Goal: Information Seeking & Learning: Learn about a topic

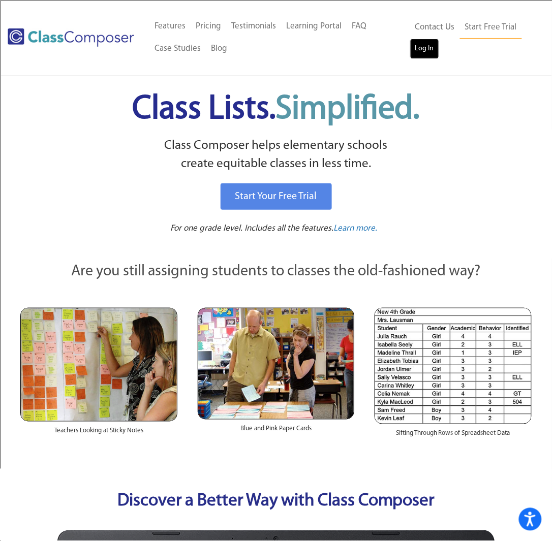
click at [431, 46] on link "Log In" at bounding box center [424, 49] width 29 height 20
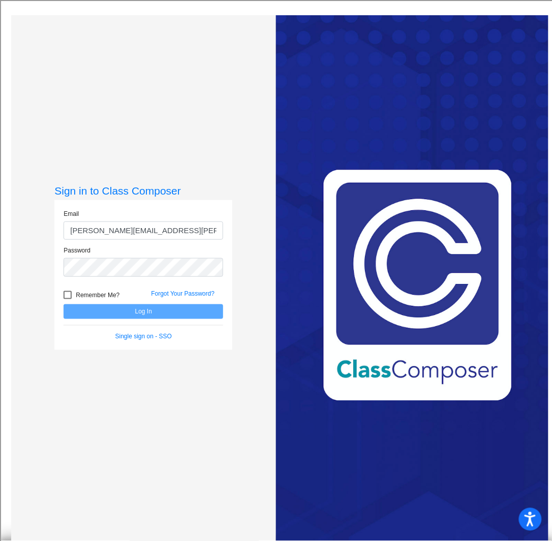
type input "[PERSON_NAME][EMAIL_ADDRESS][PERSON_NAME][DOMAIN_NAME]"
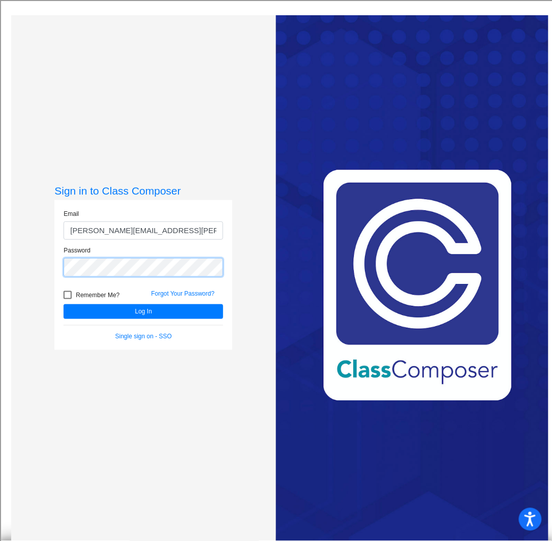
click at [64, 304] on button "Log In" at bounding box center [144, 311] width 160 height 15
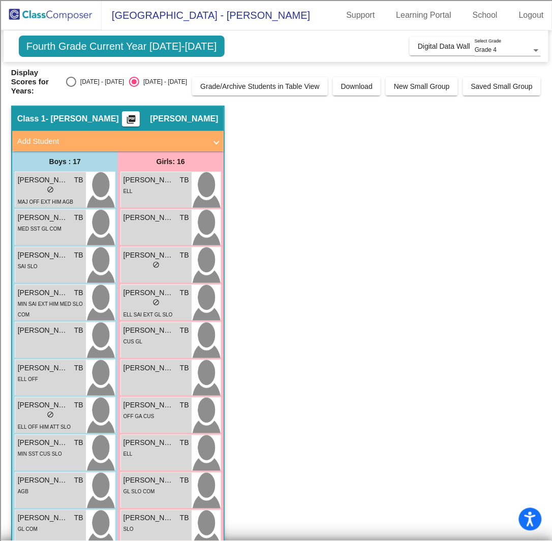
click at [76, 78] on div "Select an option" at bounding box center [71, 82] width 10 height 10
click at [71, 87] on input "[DATE] - [DATE]" at bounding box center [71, 87] width 1 height 1
radio input "true"
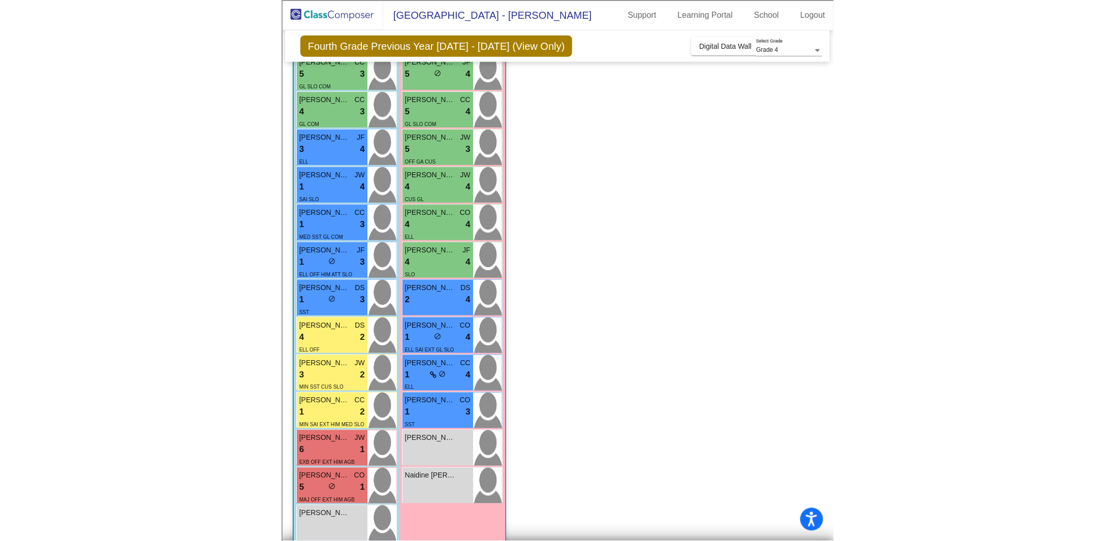
scroll to position [276, 0]
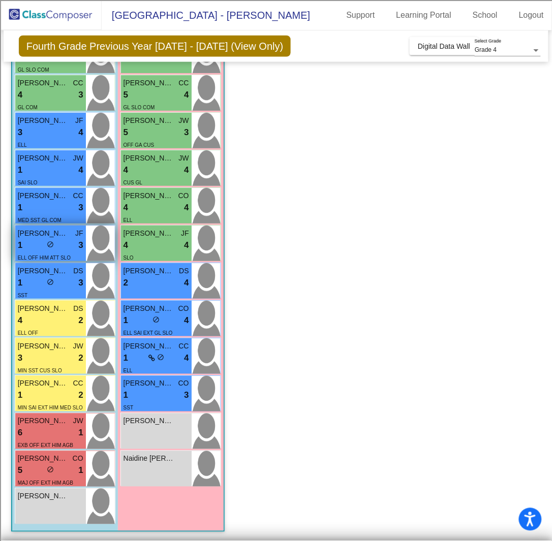
click at [58, 239] on div "1 lock do_not_disturb_alt 3" at bounding box center [51, 245] width 66 height 13
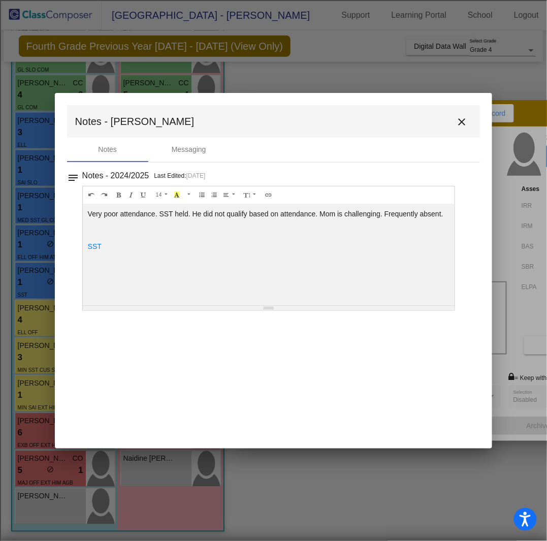
click at [468, 120] on mat-icon "close" at bounding box center [462, 122] width 12 height 12
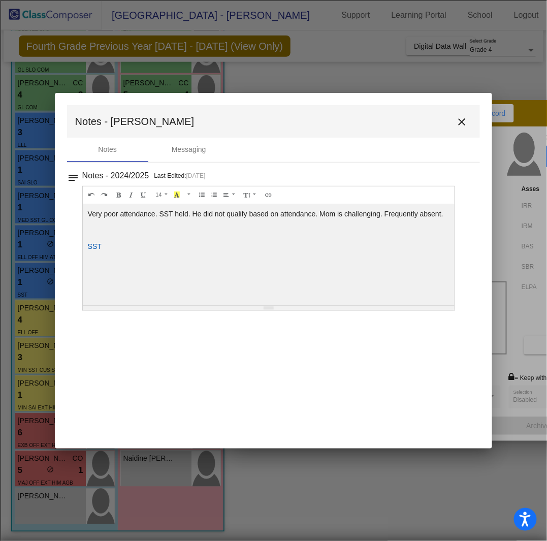
click at [95, 243] on link "SST" at bounding box center [95, 246] width 14 height 8
click at [464, 119] on mat-icon "close" at bounding box center [462, 122] width 12 height 12
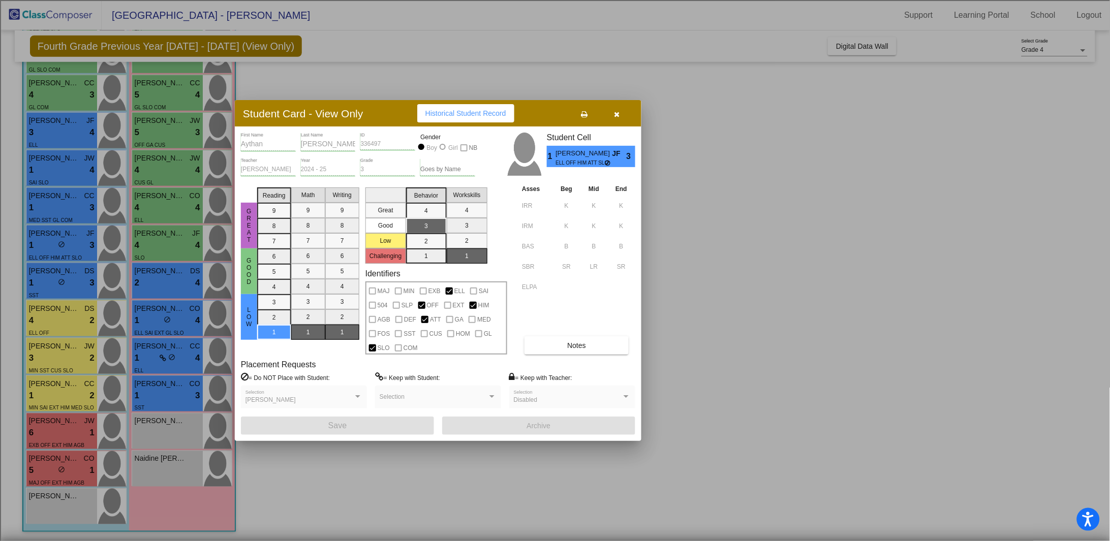
click at [551, 117] on icon "button" at bounding box center [617, 114] width 6 height 7
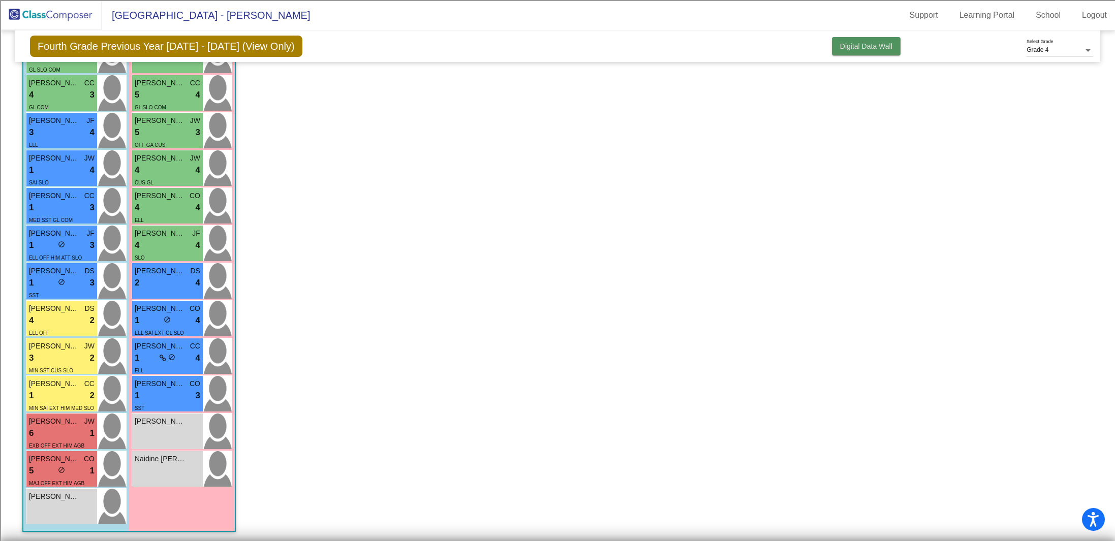
click at [551, 46] on span "Digital Data Wall" at bounding box center [866, 46] width 52 height 8
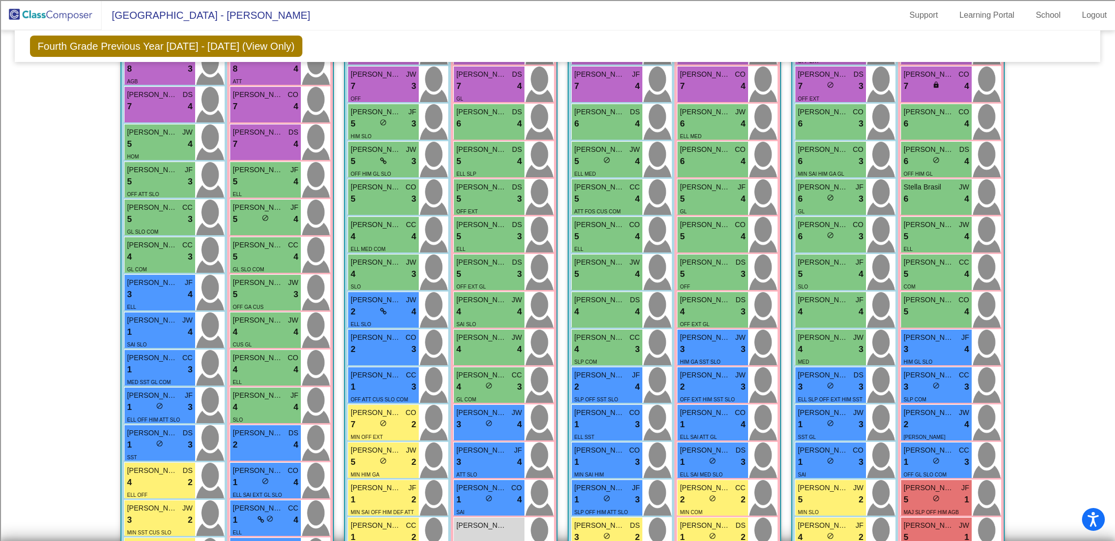
scroll to position [0, 0]
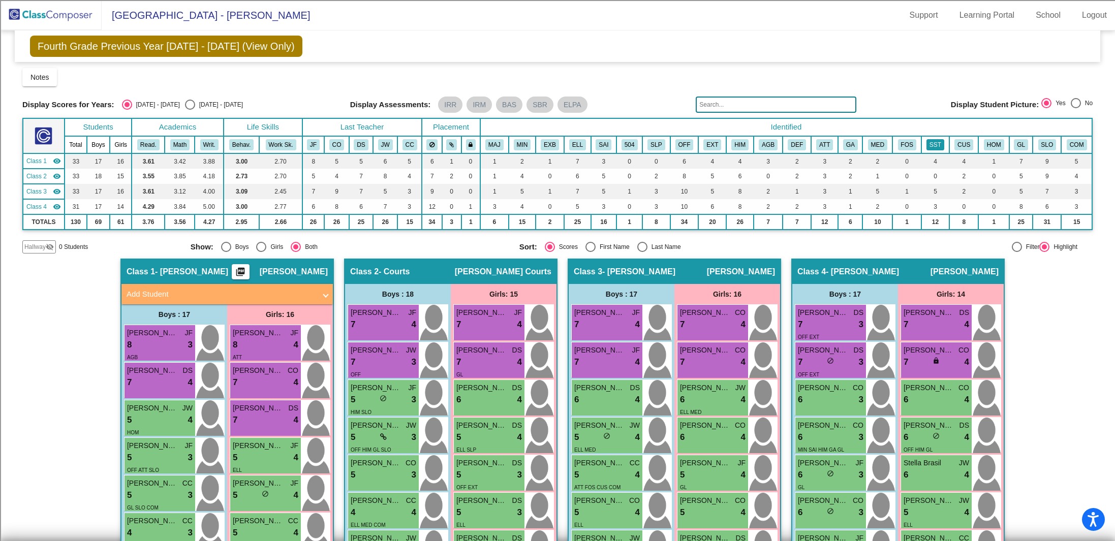
click at [551, 145] on button "SST" at bounding box center [935, 144] width 18 height 11
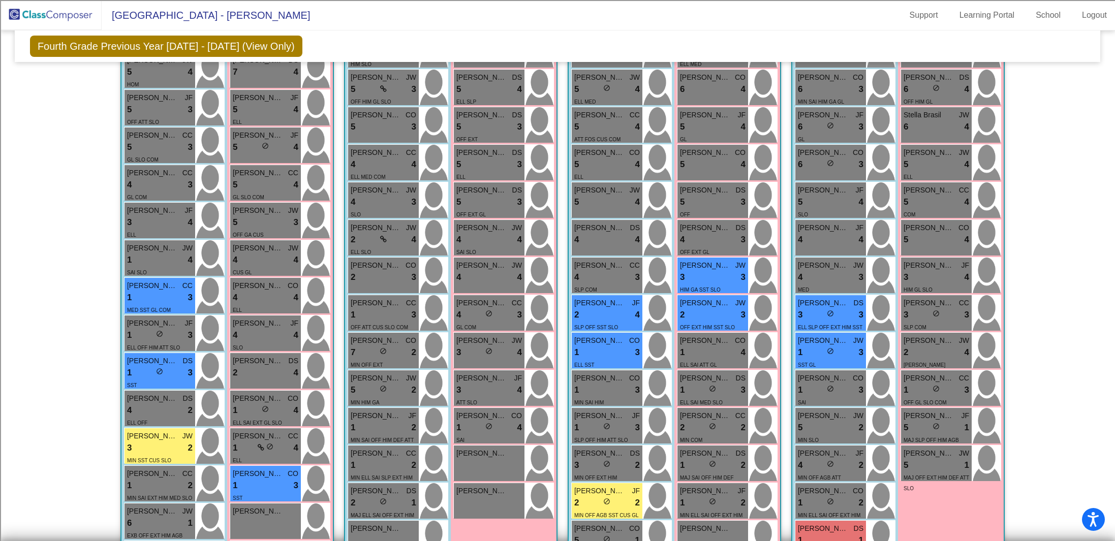
scroll to position [360, 0]
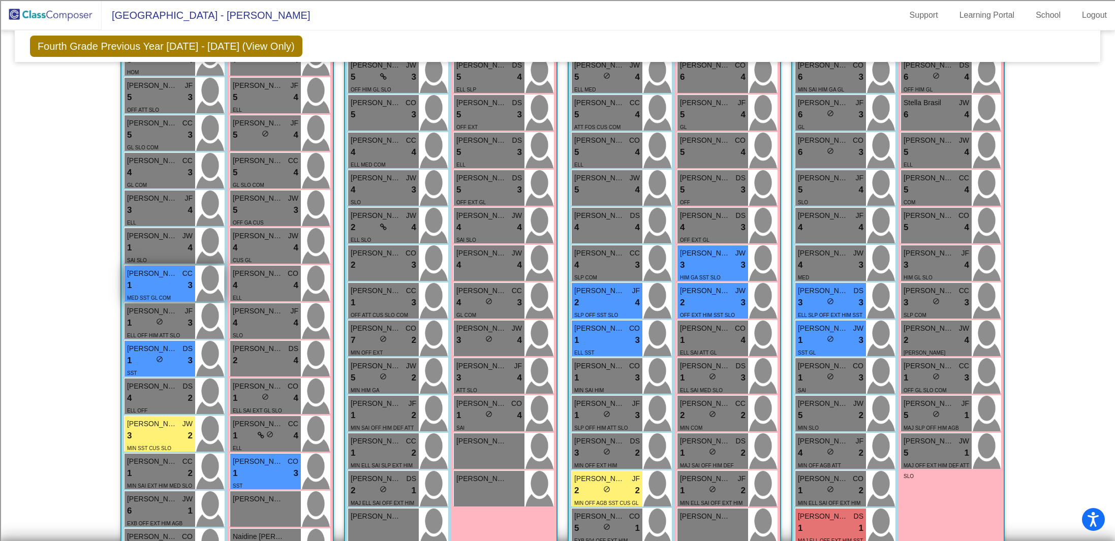
click at [163, 288] on div "1 lock do_not_disturb_alt 3" at bounding box center [160, 285] width 66 height 13
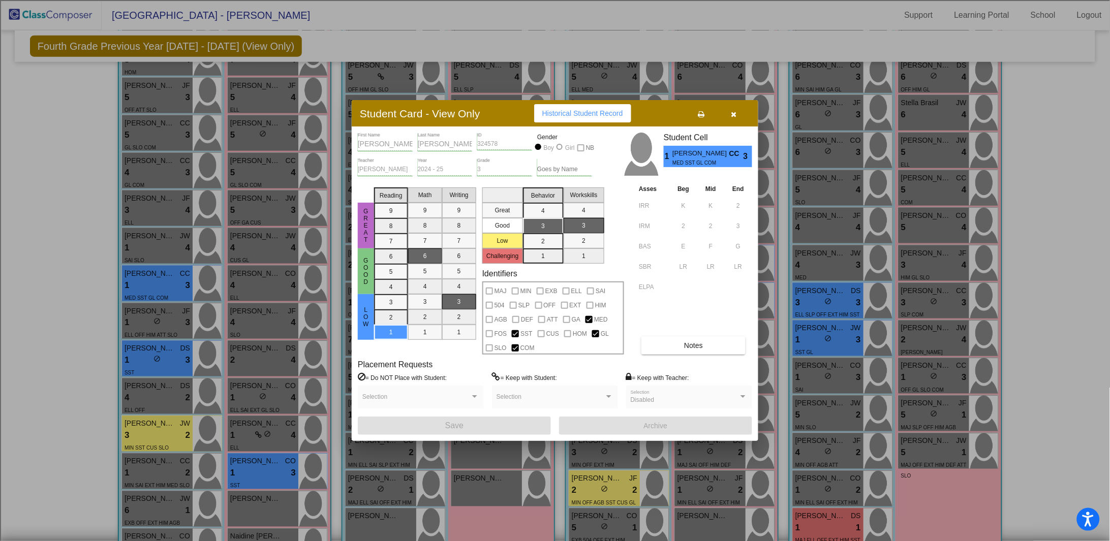
click at [551, 341] on button "Notes" at bounding box center [693, 345] width 104 height 18
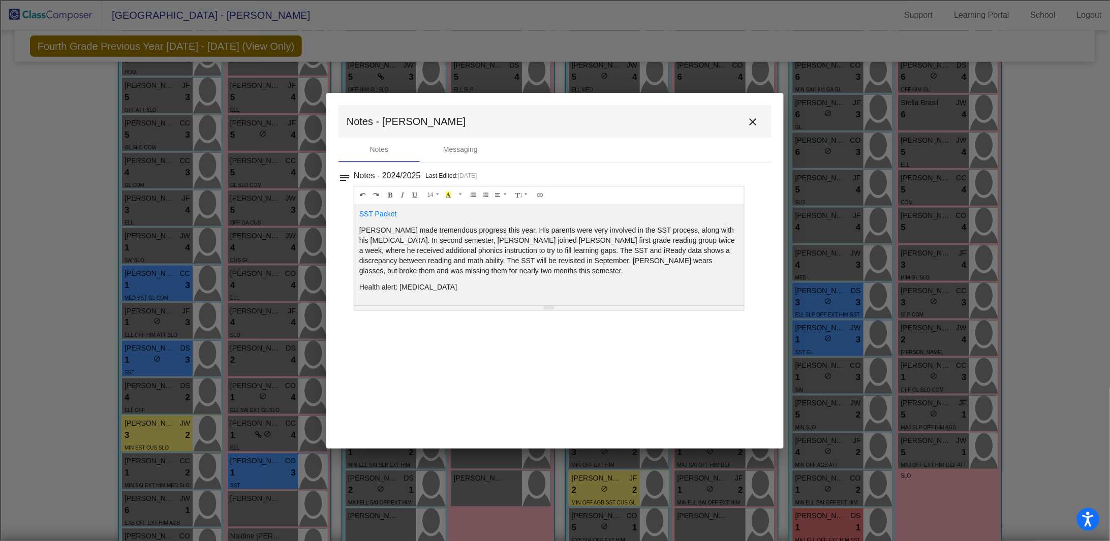
click at [551, 121] on mat-icon "close" at bounding box center [753, 122] width 12 height 12
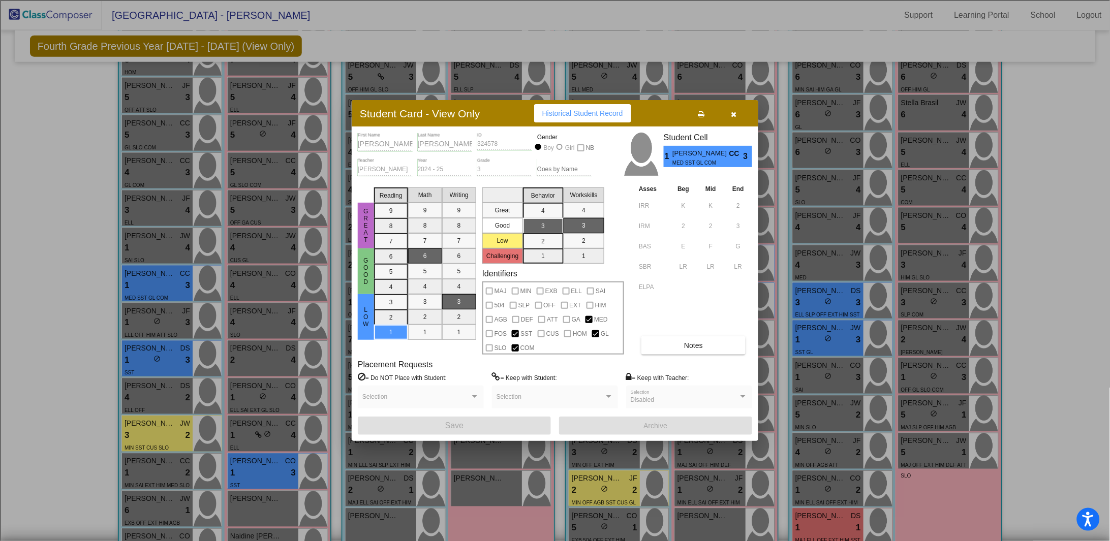
click at [551, 116] on button "button" at bounding box center [733, 113] width 33 height 18
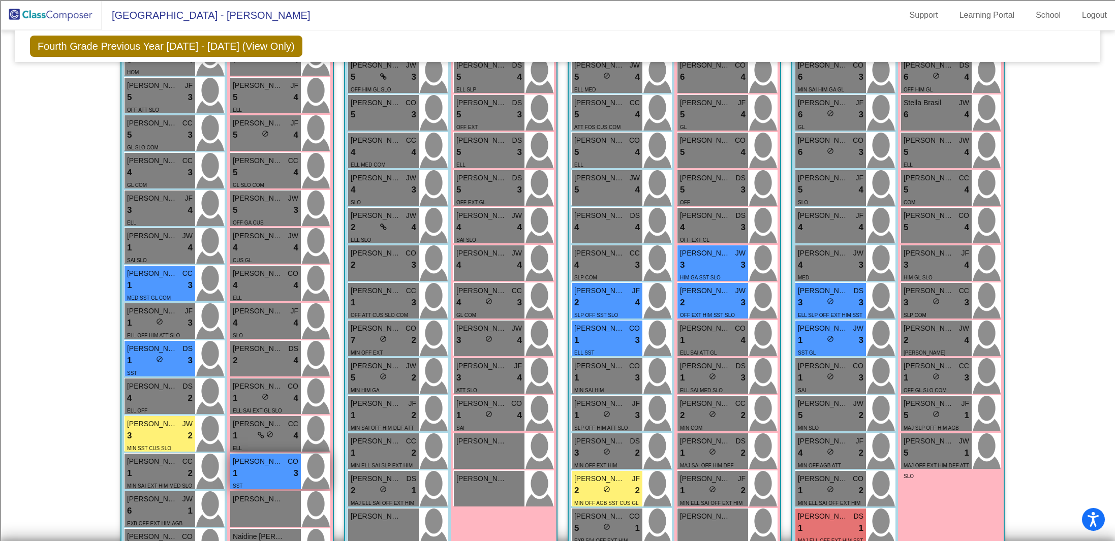
click at [274, 475] on div "1 lock do_not_disturb_alt 3" at bounding box center [266, 473] width 66 height 13
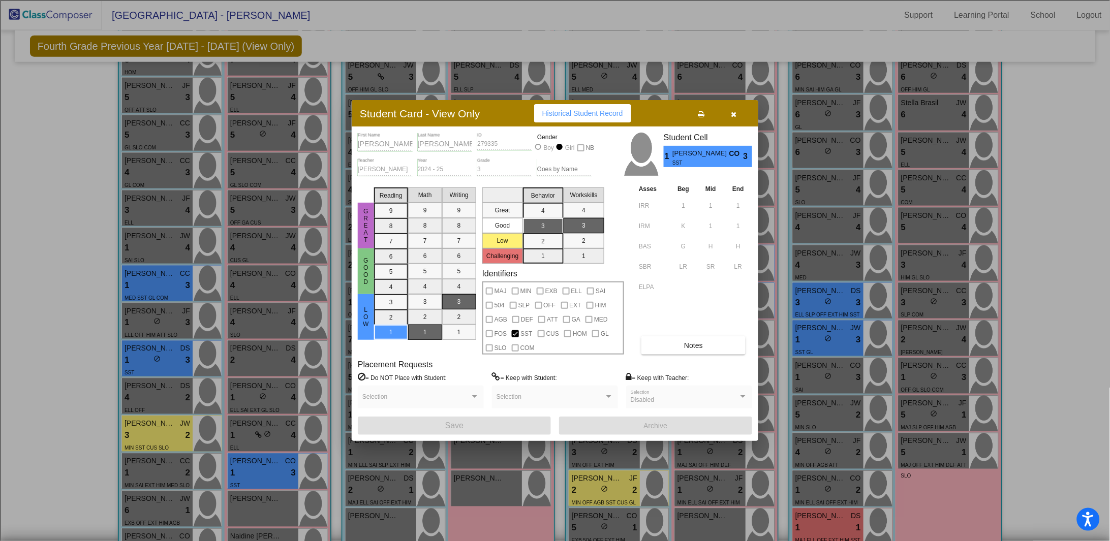
click at [551, 347] on button "Notes" at bounding box center [693, 345] width 104 height 18
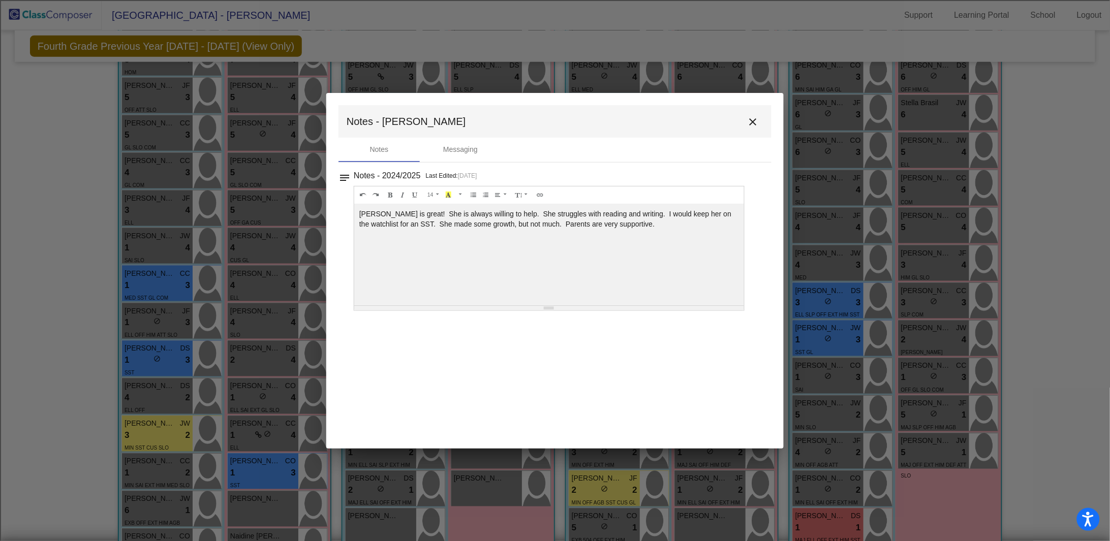
click at [551, 119] on mat-icon "close" at bounding box center [753, 122] width 12 height 12
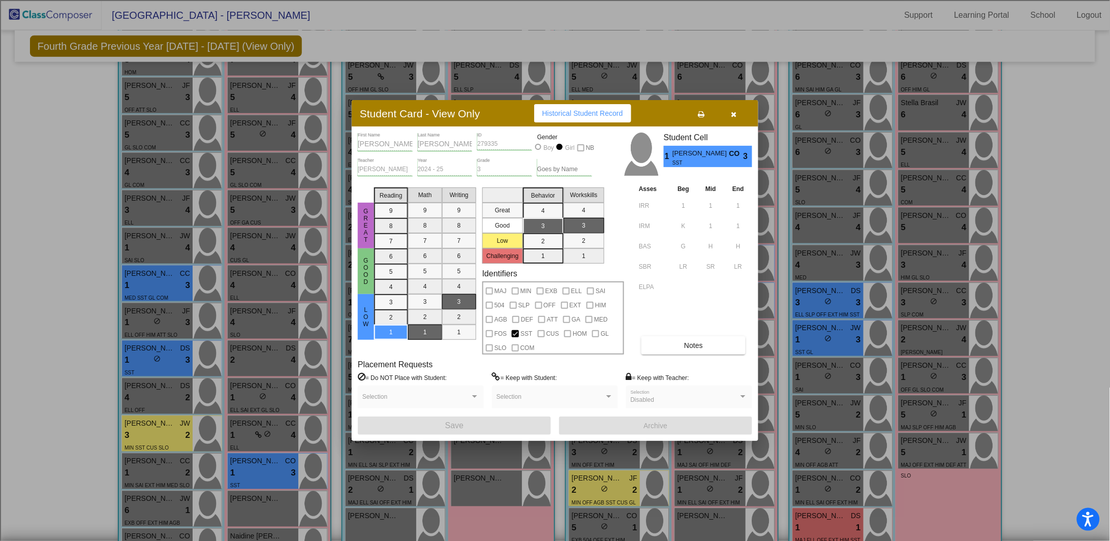
click at [551, 114] on button "button" at bounding box center [733, 113] width 33 height 18
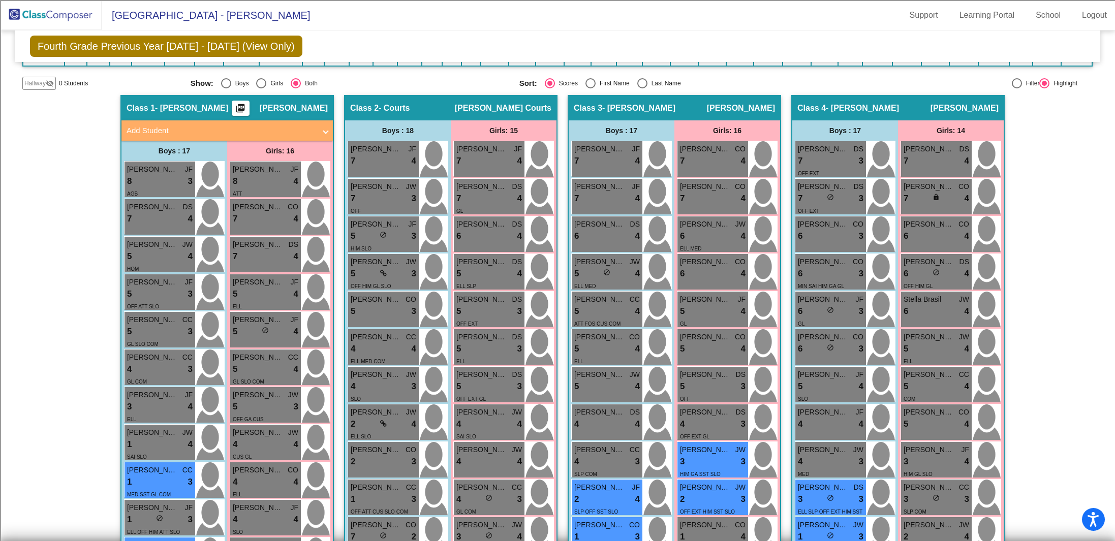
scroll to position [0, 0]
